Goal: Information Seeking & Learning: Learn about a topic

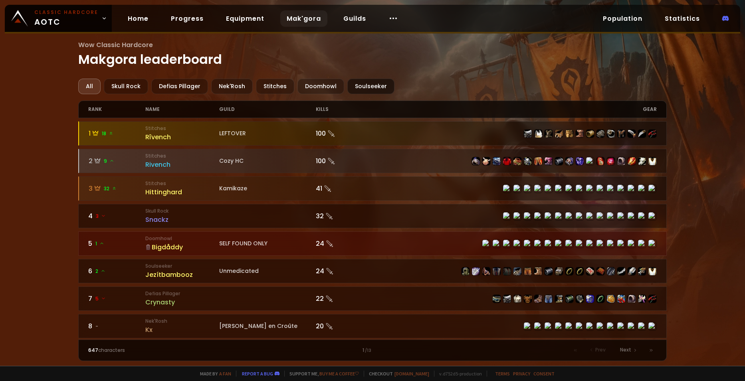
click at [353, 90] on div "Soulseeker" at bounding box center [370, 87] width 47 height 16
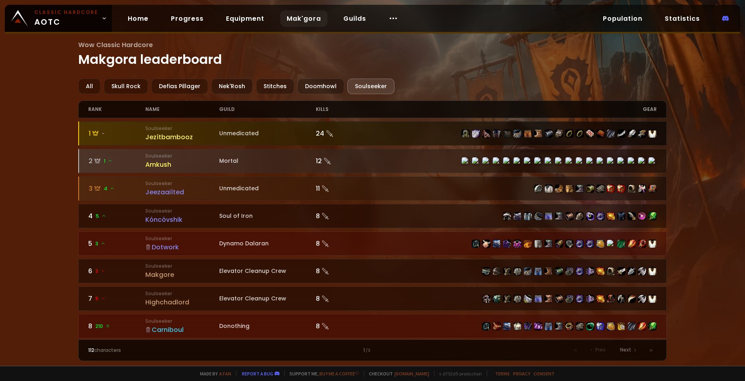
click at [489, 140] on div at bounding box center [372, 134] width 587 height 24
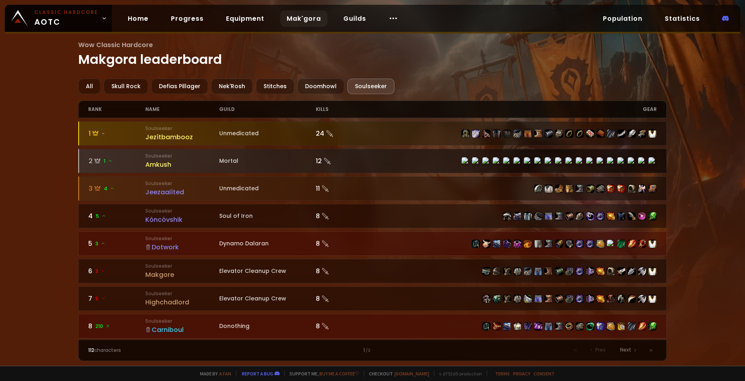
click at [135, 165] on div "2 1" at bounding box center [117, 161] width 57 height 10
click at [196, 155] on small "Soulseeker" at bounding box center [182, 156] width 74 height 7
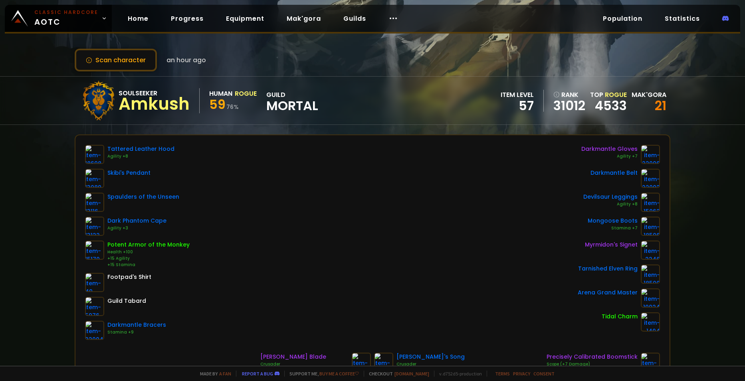
scroll to position [2, 0]
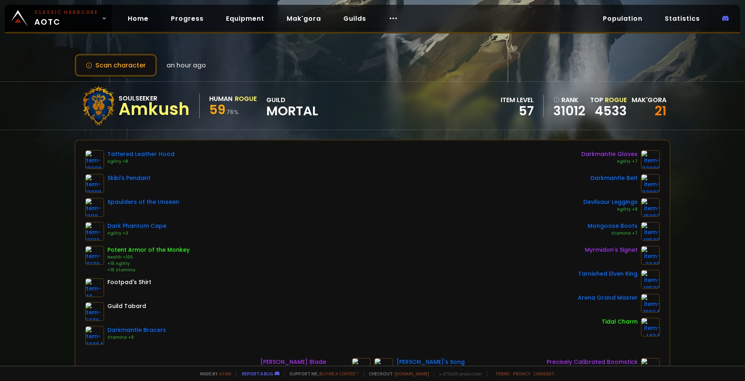
click at [107, 101] on div at bounding box center [99, 106] width 40 height 40
click at [146, 115] on div "Amkush" at bounding box center [154, 109] width 71 height 12
